Goal: Find specific page/section: Find specific page/section

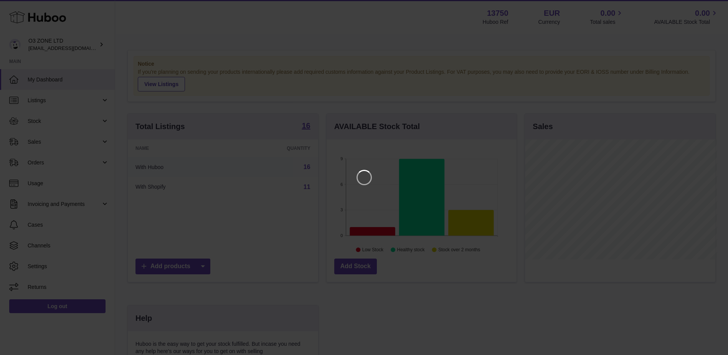
scroll to position [120, 192]
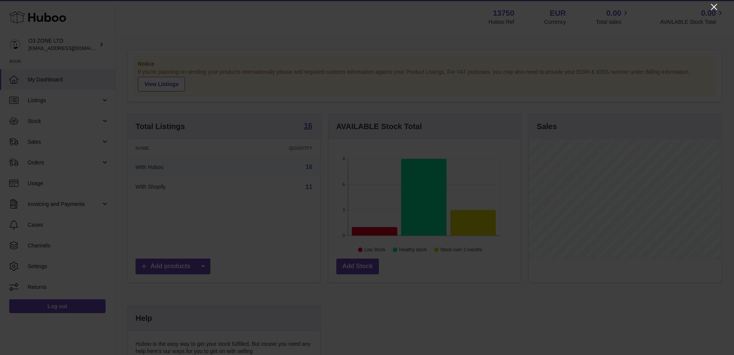
click at [711, 7] on icon "Close" at bounding box center [713, 6] width 9 height 9
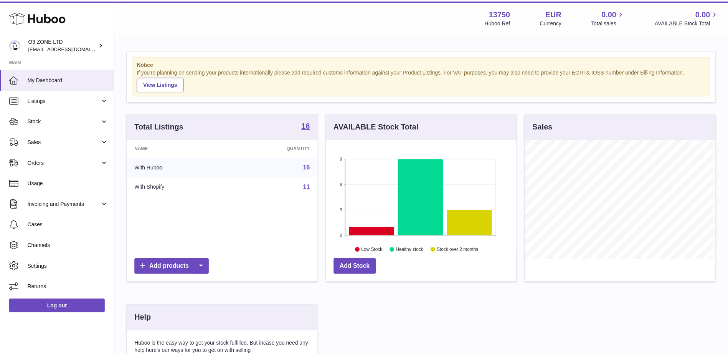
scroll to position [383711, 383641]
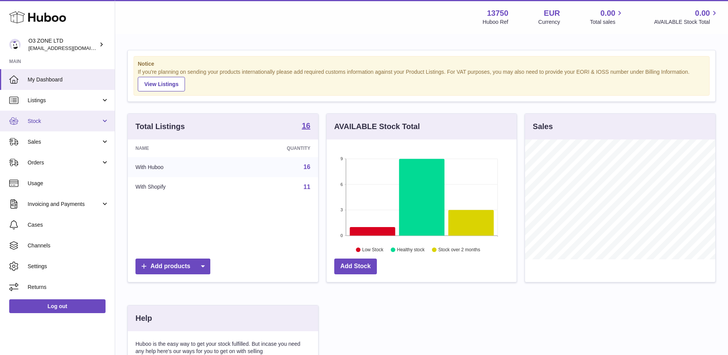
click at [44, 121] on span "Stock" at bounding box center [64, 120] width 73 height 7
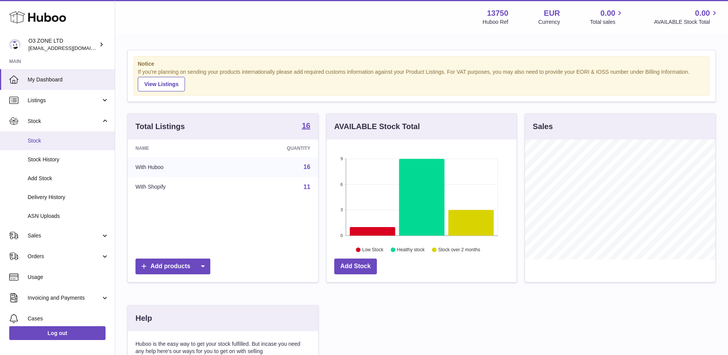
click at [46, 141] on span "Stock" at bounding box center [68, 140] width 81 height 7
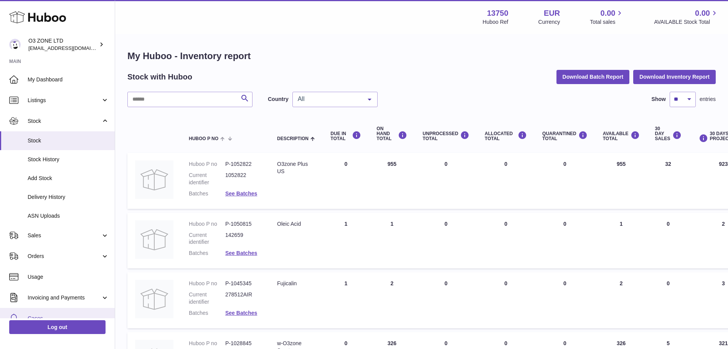
click at [38, 313] on link "Cases" at bounding box center [57, 318] width 115 height 21
